Goal: Task Accomplishment & Management: Manage account settings

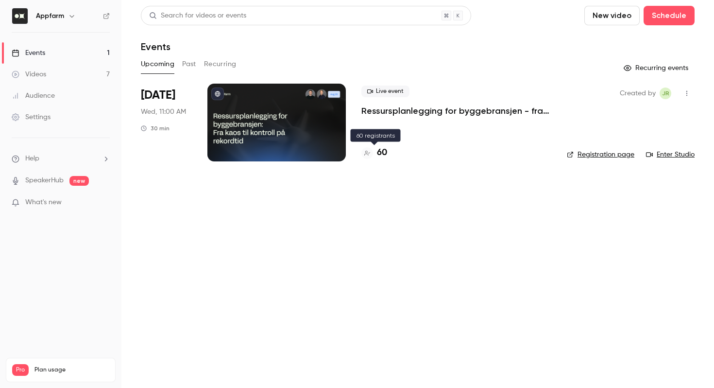
click at [384, 153] on h4 "60" at bounding box center [382, 152] width 10 height 13
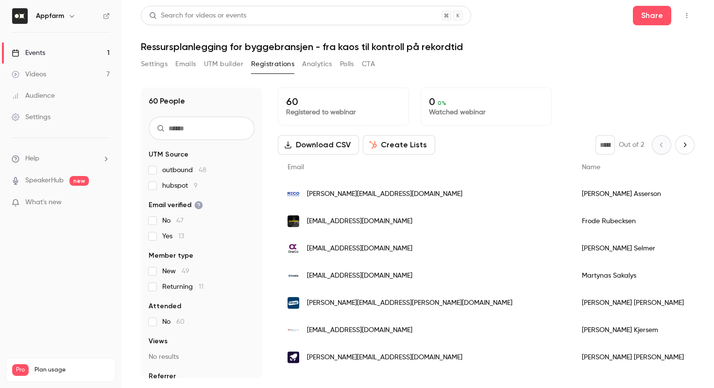
click at [184, 132] on input "text" at bounding box center [202, 128] width 106 height 23
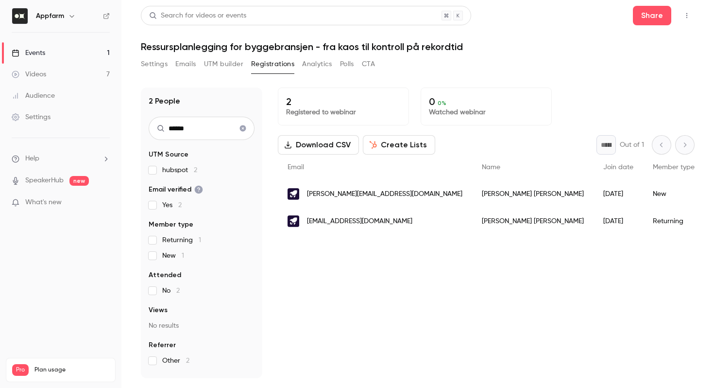
type input "*******"
drag, startPoint x: 208, startPoint y: 130, endPoint x: 145, endPoint y: 128, distance: 63.2
click at [145, 128] on div "2 People ******* UTM Source hubspot 2 Email verified Yes 2 Member type Returnin…" at bounding box center [201, 232] width 121 height 290
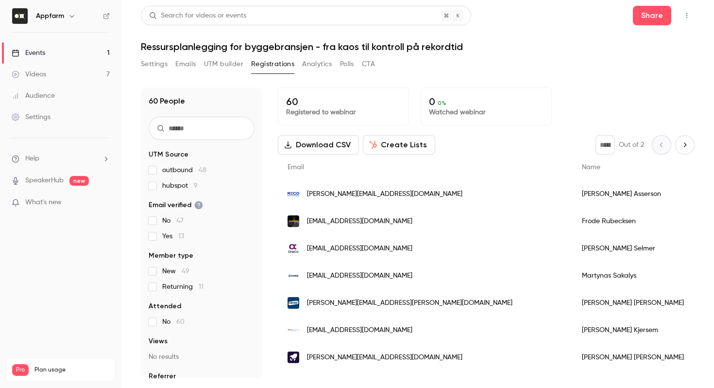
click at [217, 130] on input "text" at bounding box center [202, 128] width 106 height 23
click at [344, 68] on button "Polls" at bounding box center [347, 64] width 14 height 16
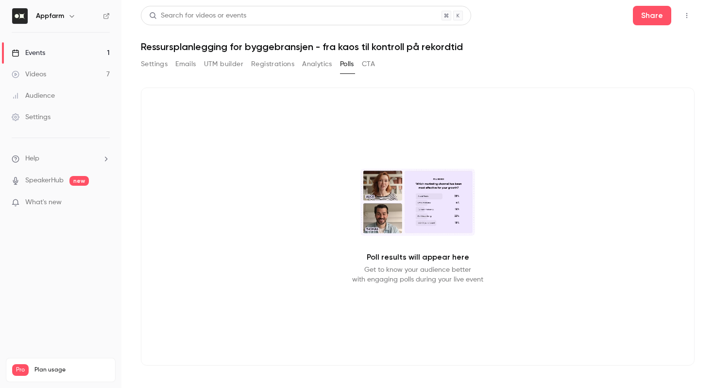
click at [66, 52] on link "Events 1" at bounding box center [60, 52] width 121 height 21
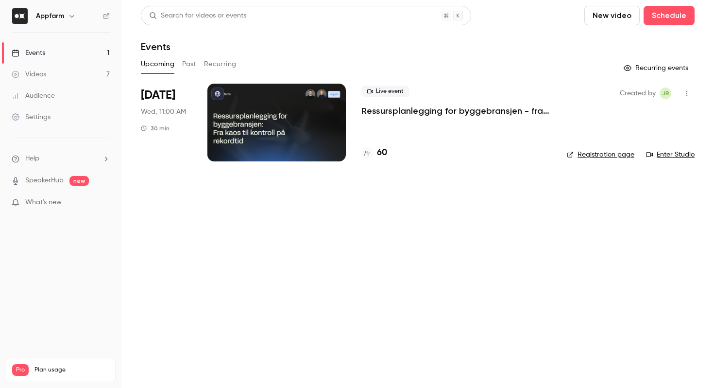
click at [181, 112] on span "Wed, 11:00 AM" at bounding box center [163, 112] width 45 height 10
click at [161, 99] on span "[DATE]" at bounding box center [158, 95] width 34 height 16
click at [304, 103] on div at bounding box center [276, 123] width 138 height 78
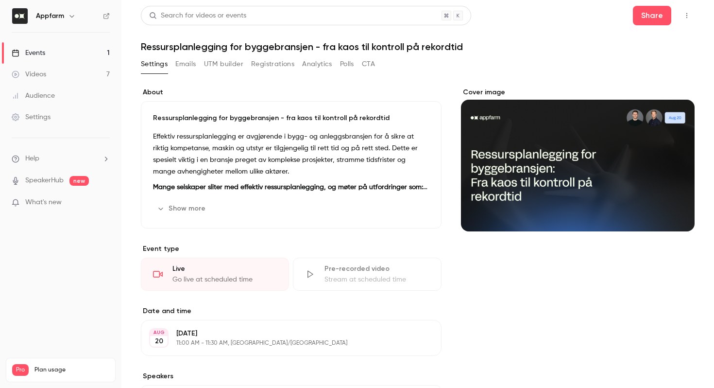
click at [348, 64] on button "Polls" at bounding box center [347, 64] width 14 height 16
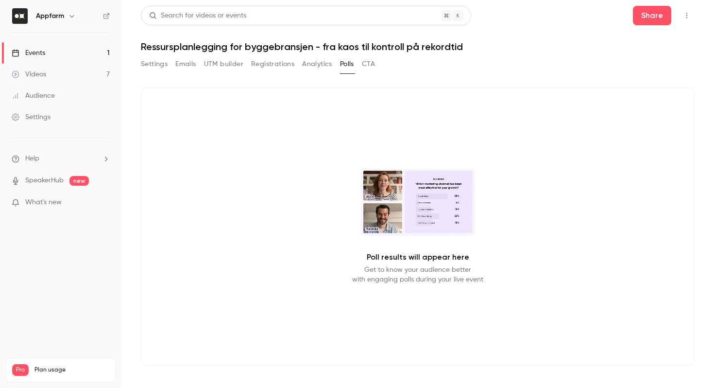
click at [687, 16] on icon "button" at bounding box center [687, 15] width 8 height 7
click at [404, 120] on div at bounding box center [357, 194] width 714 height 388
click at [54, 52] on link "Events 1" at bounding box center [60, 52] width 121 height 21
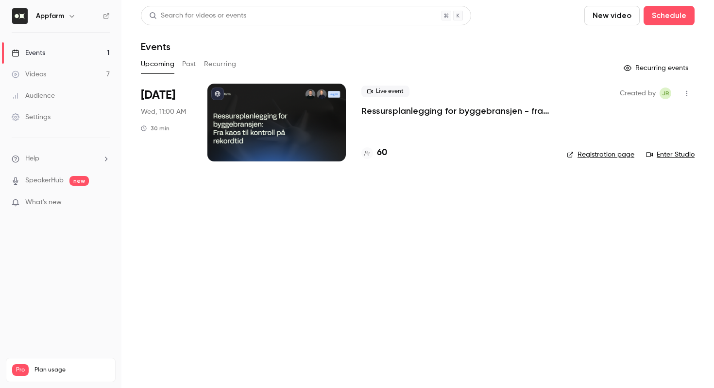
click at [155, 98] on span "[DATE]" at bounding box center [158, 95] width 34 height 16
click at [384, 114] on p "Ressursplanlegging for byggebransjen - fra kaos til kontroll på rekordtid" at bounding box center [456, 111] width 190 height 12
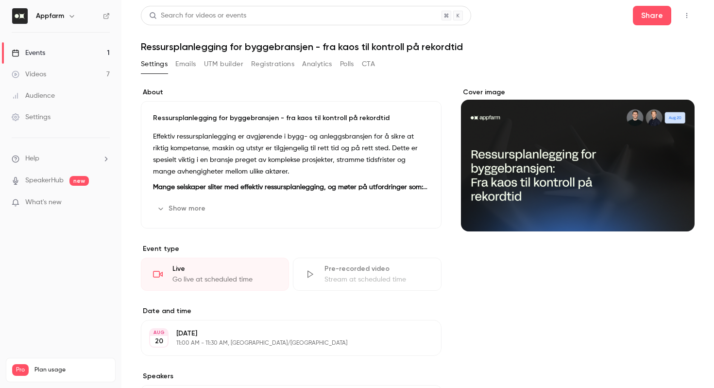
click at [150, 60] on button "Settings" at bounding box center [154, 64] width 27 height 16
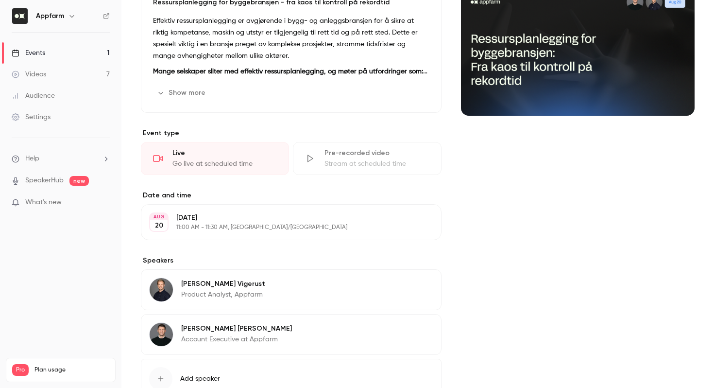
scroll to position [187, 0]
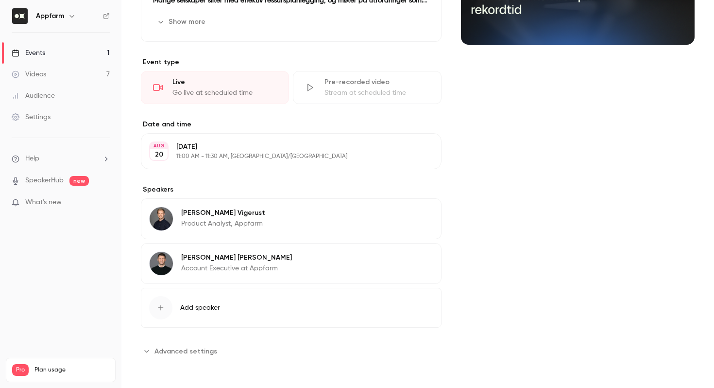
click at [143, 354] on icon "Advanced settings" at bounding box center [147, 351] width 8 height 8
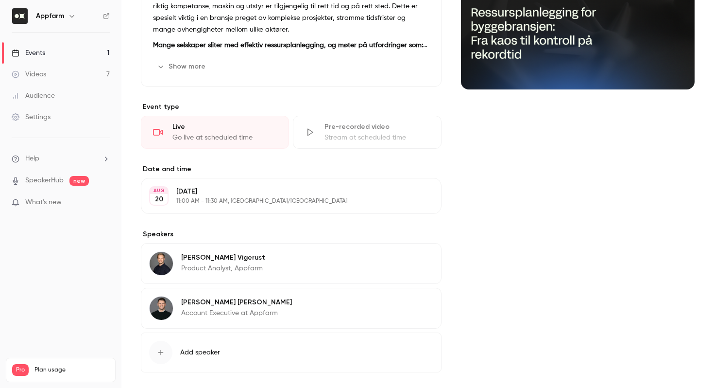
scroll to position [0, 0]
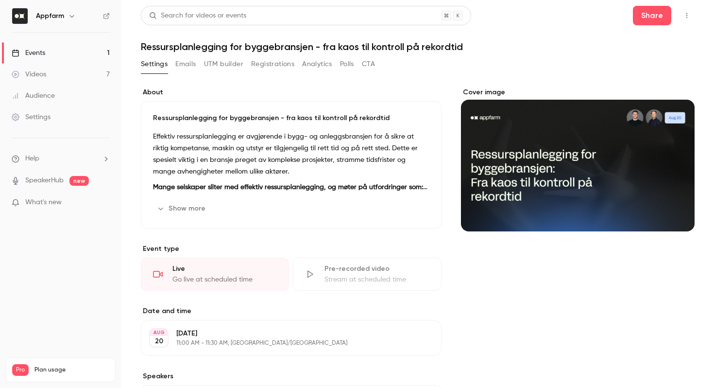
click at [341, 64] on button "Polls" at bounding box center [347, 64] width 14 height 16
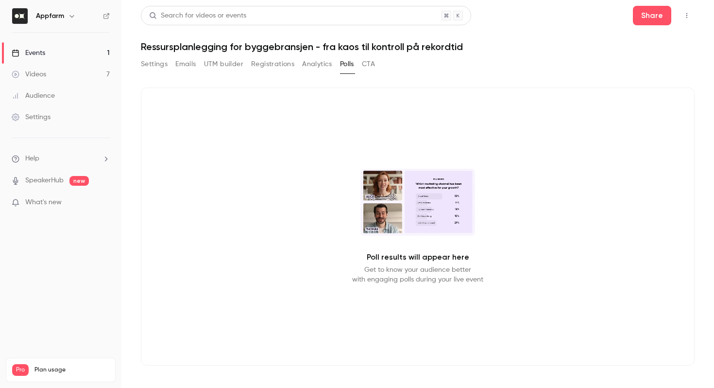
click at [407, 263] on div "Poll results will appear here Get to know your audience better with engaging po…" at bounding box center [418, 226] width 554 height 278
click at [316, 66] on button "Analytics" at bounding box center [317, 64] width 30 height 16
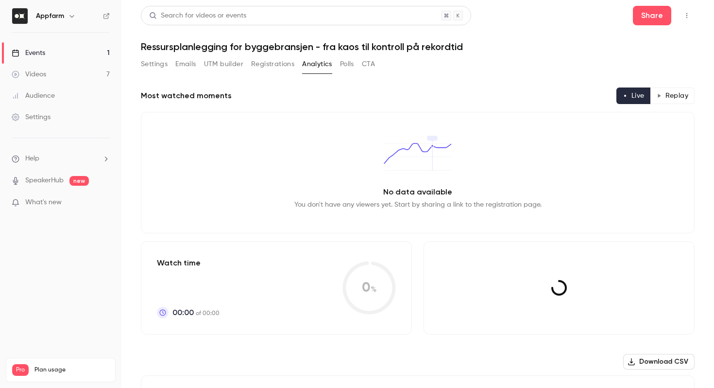
click at [268, 66] on button "Registrations" at bounding box center [272, 64] width 43 height 16
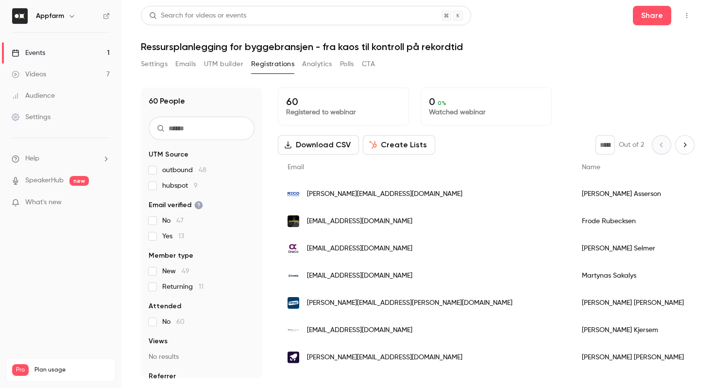
click at [376, 67] on div "Settings Emails UTM builder Registrations Analytics Polls CTA" at bounding box center [418, 65] width 554 height 19
click at [365, 63] on button "CTA" at bounding box center [368, 64] width 13 height 16
